Goal: Book appointment/travel/reservation

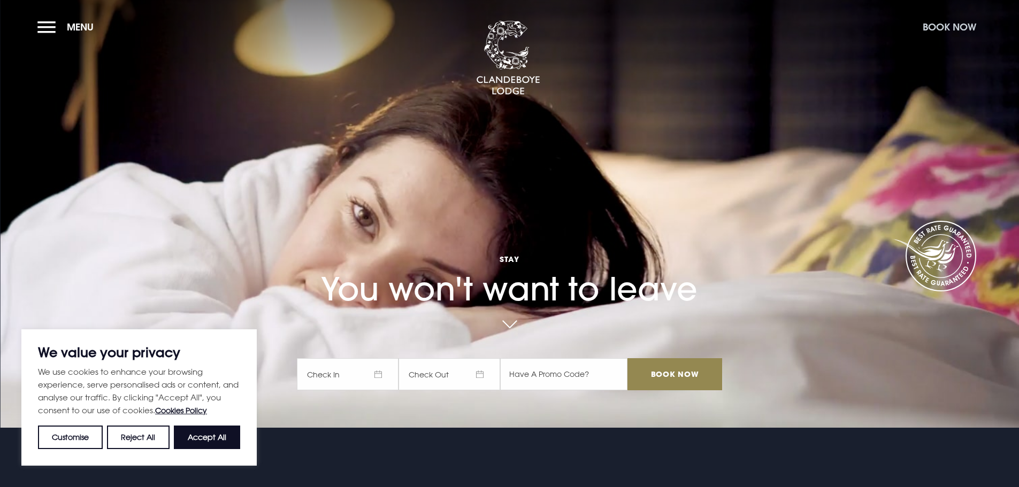
click at [952, 22] on button "Book Now" at bounding box center [949, 27] width 64 height 23
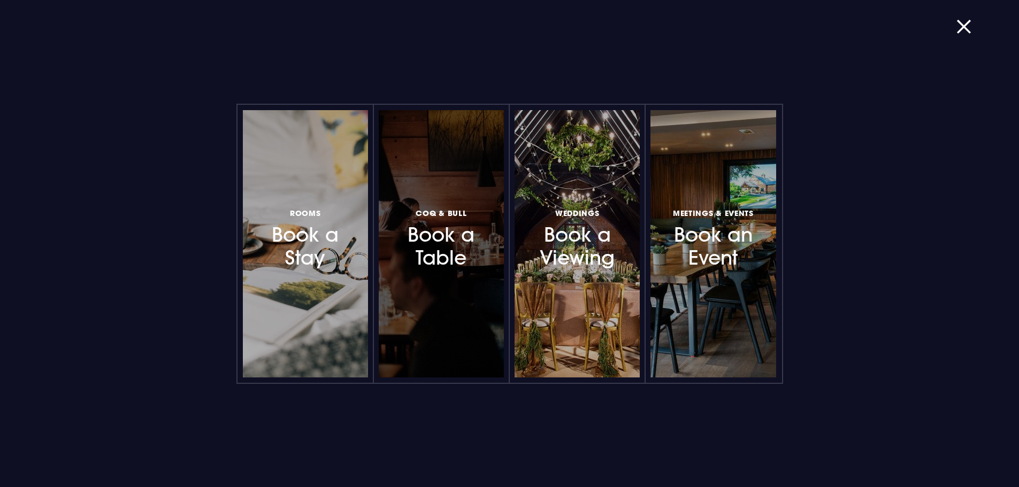
click at [462, 248] on h3 "Coq & Bull Book a Table" at bounding box center [441, 238] width 93 height 64
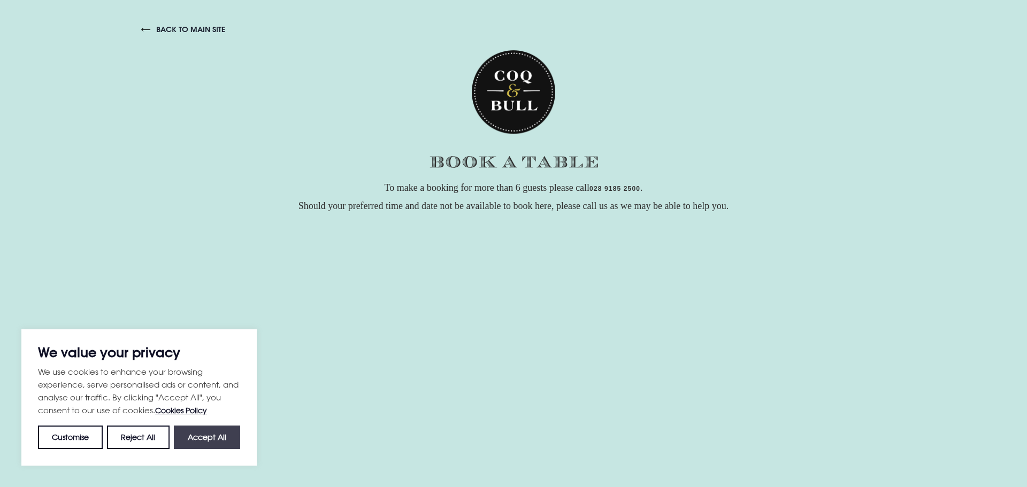
click at [206, 443] on button "Accept All" at bounding box center [207, 438] width 66 height 24
checkbox input "true"
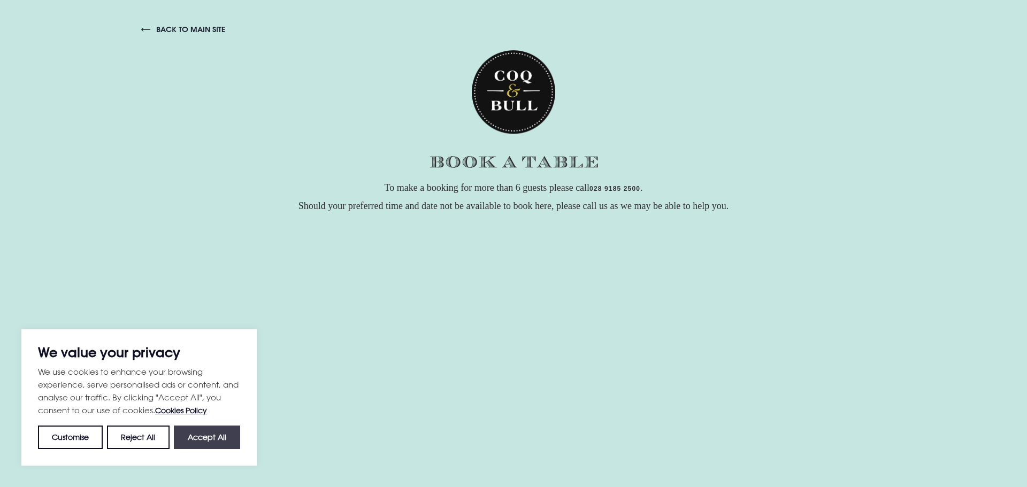
checkbox input "true"
